Goal: Information Seeking & Learning: Learn about a topic

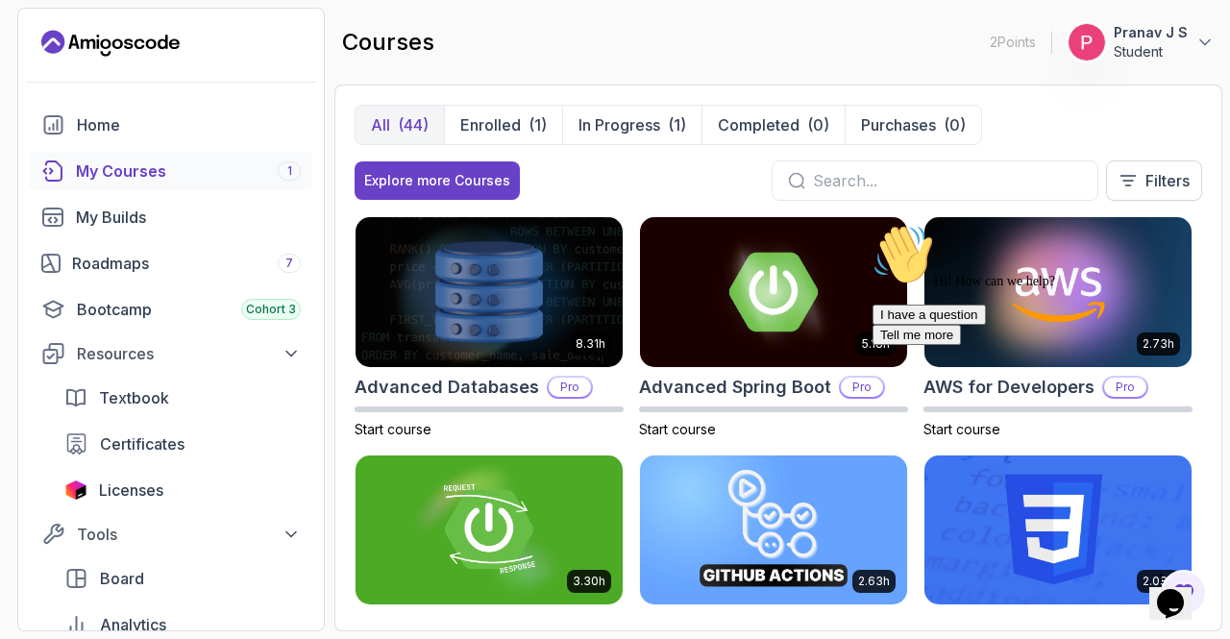
click at [873, 224] on icon "Chat attention grabber" at bounding box center [873, 224] width 0 height 0
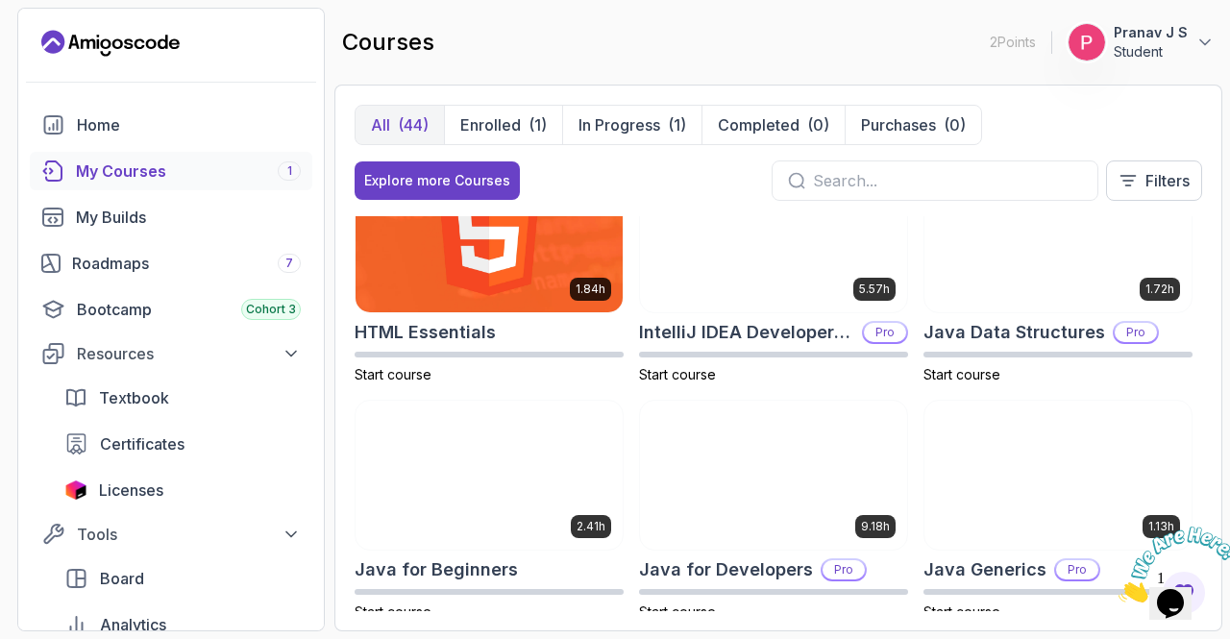
scroll to position [1007, 0]
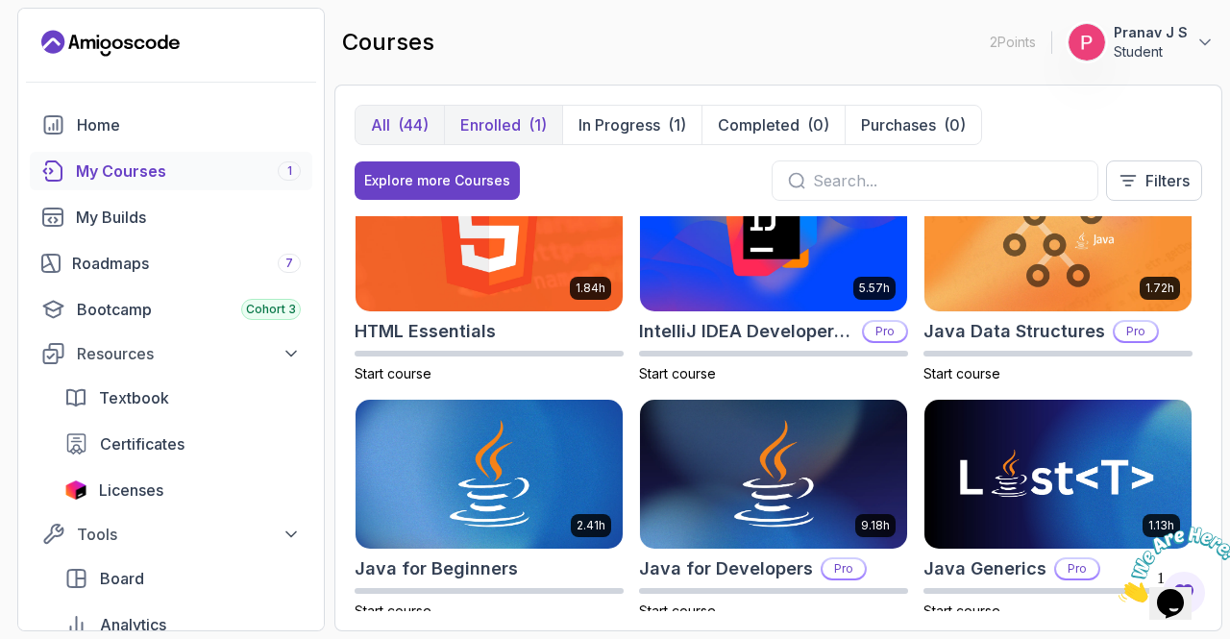
click at [511, 136] on button "Enrolled (1)" at bounding box center [503, 125] width 118 height 38
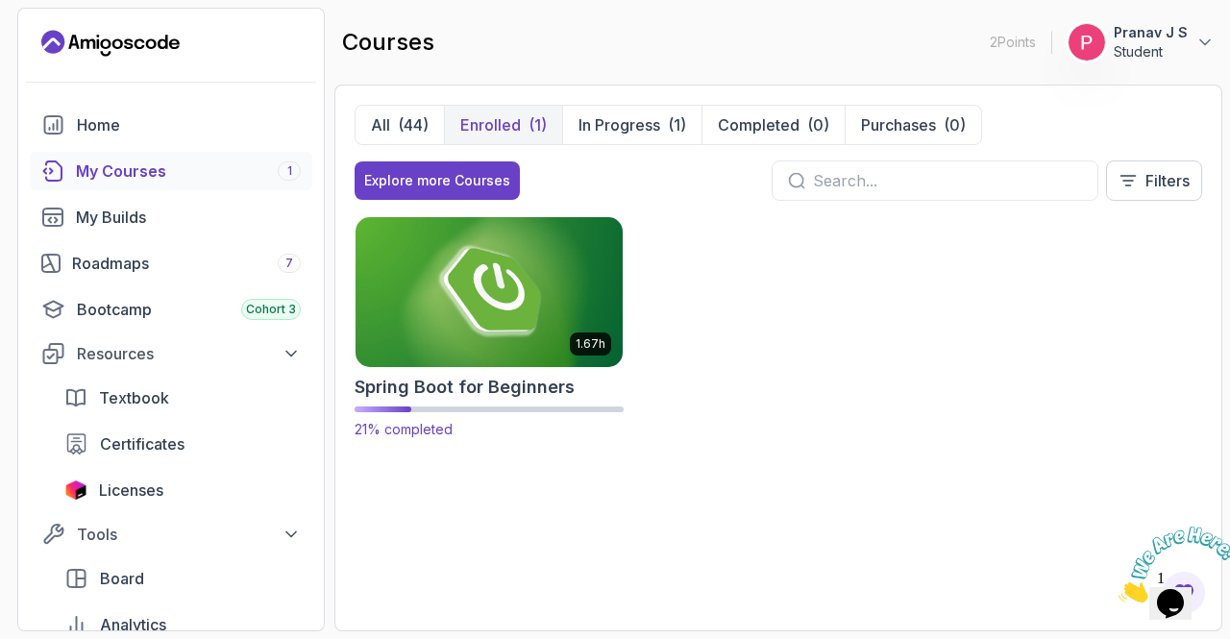
click at [475, 312] on img at bounding box center [489, 291] width 281 height 157
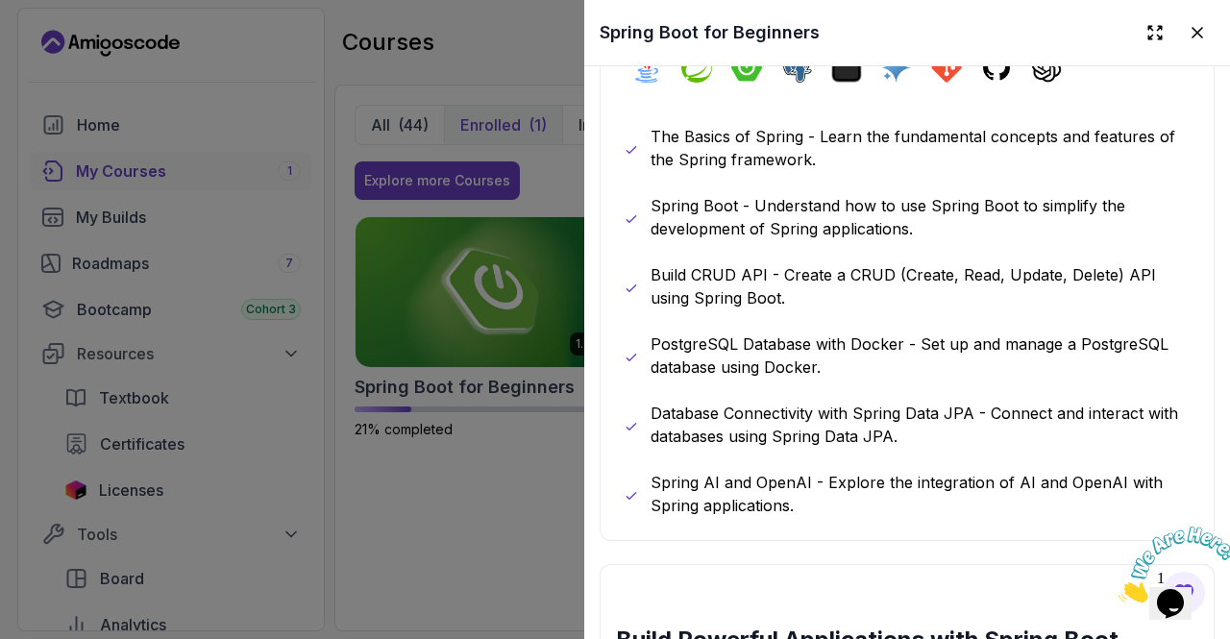
scroll to position [1108, 0]
click at [886, 419] on p "Database Connectivity with Spring Data JPA - Connect and interact with database…" at bounding box center [921, 424] width 540 height 46
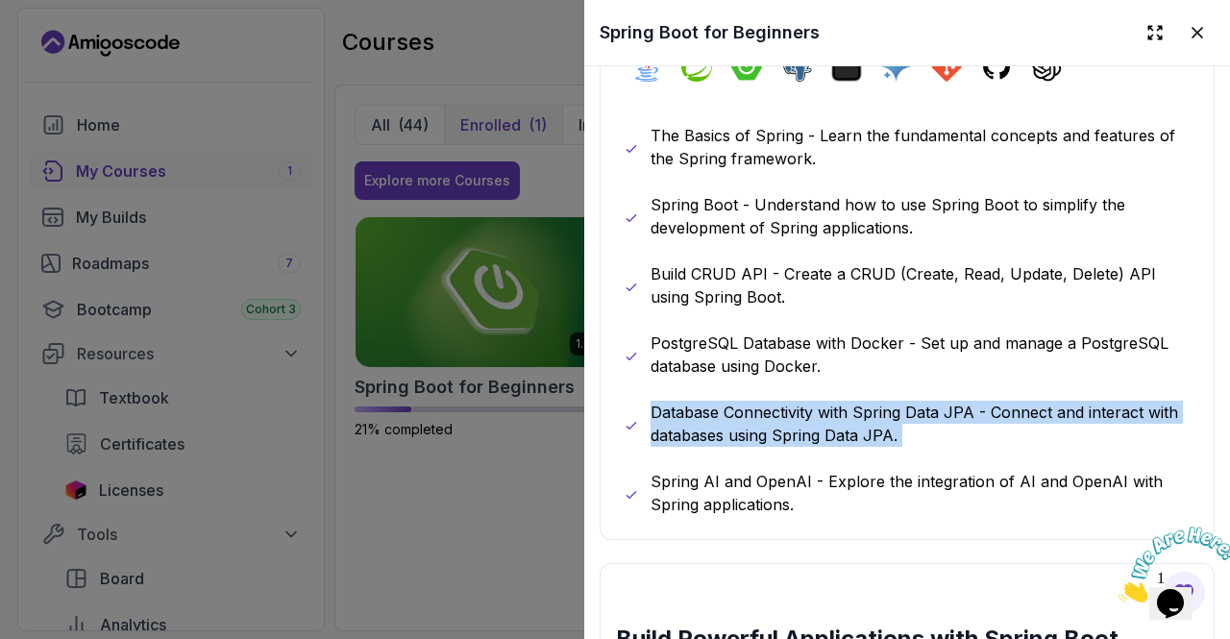
click at [886, 419] on p "Database Connectivity with Spring Data JPA - Connect and interact with database…" at bounding box center [921, 424] width 540 height 46
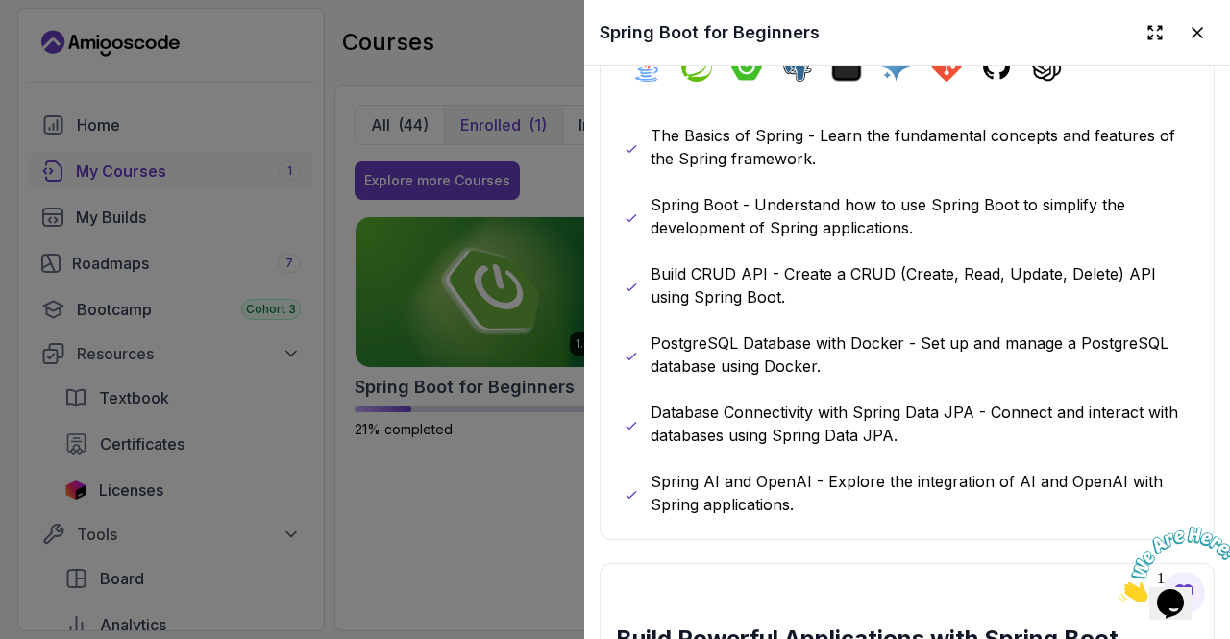
click at [850, 509] on div "What you will learn java spring spring-boot postgres terminal ai git github cha…" at bounding box center [907, 260] width 615 height 559
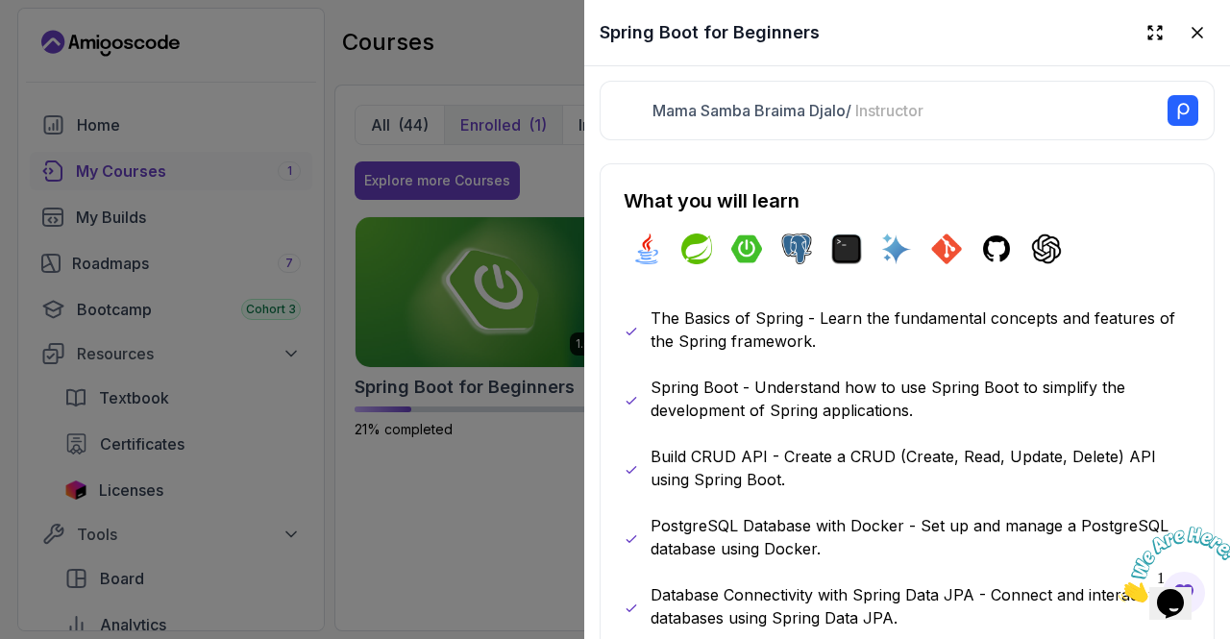
scroll to position [0, 0]
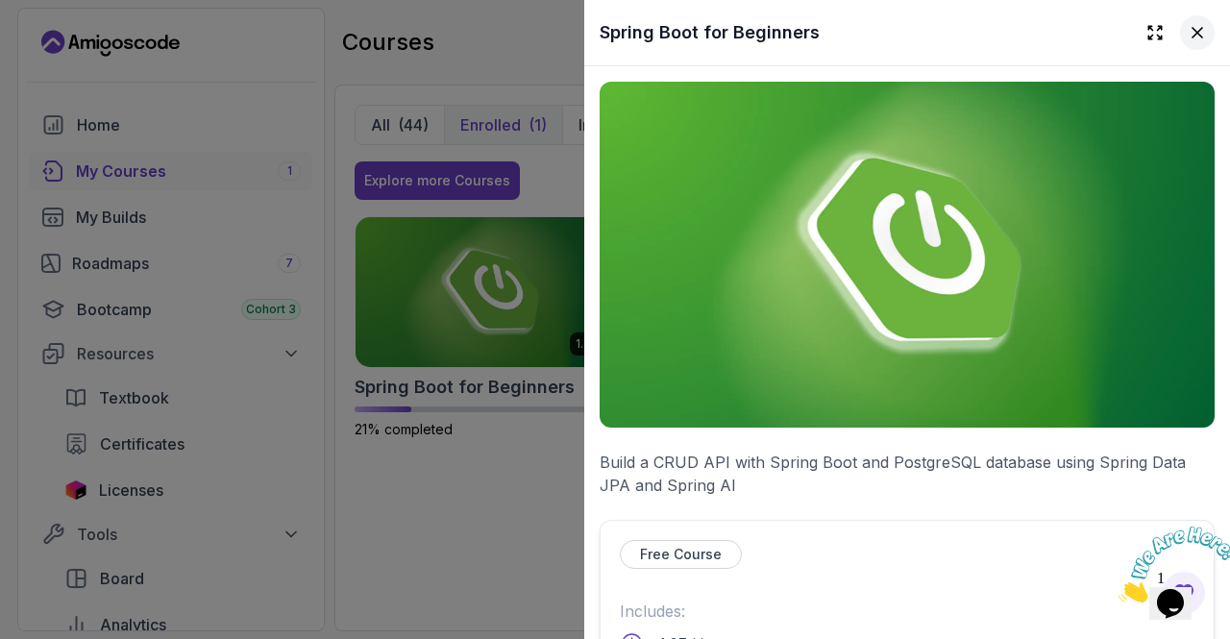
click at [1196, 42] on button at bounding box center [1197, 32] width 35 height 35
